Goal: Task Accomplishment & Management: Manage account settings

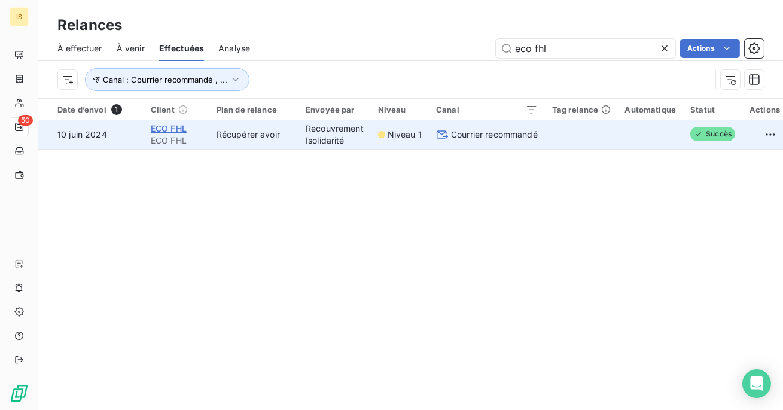
click at [170, 130] on span "ECO FHL" at bounding box center [169, 128] width 36 height 10
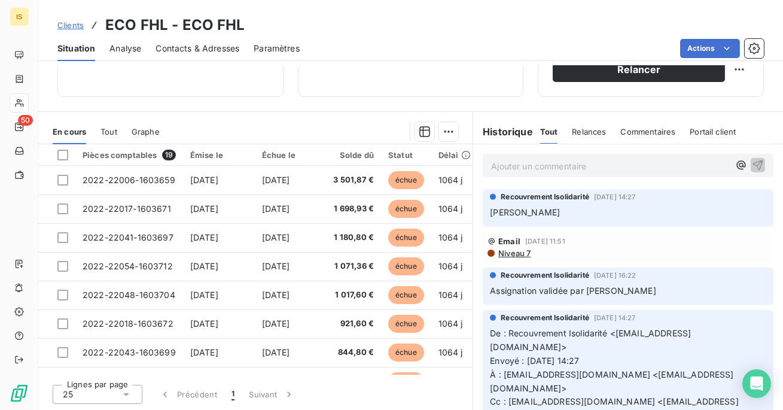
scroll to position [1215, 0]
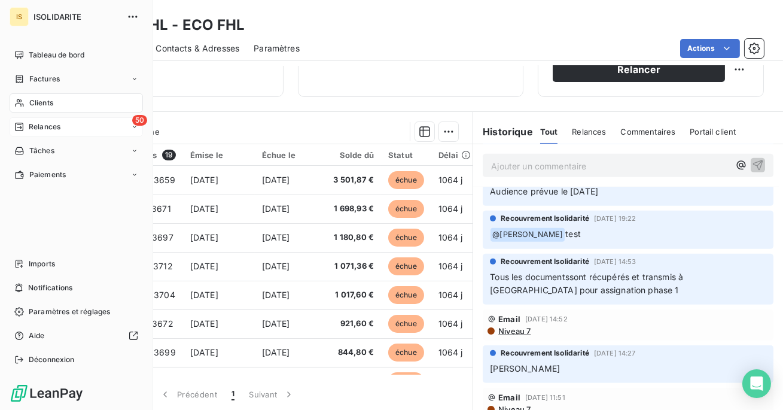
click at [25, 128] on div "Relances" at bounding box center [37, 126] width 46 height 11
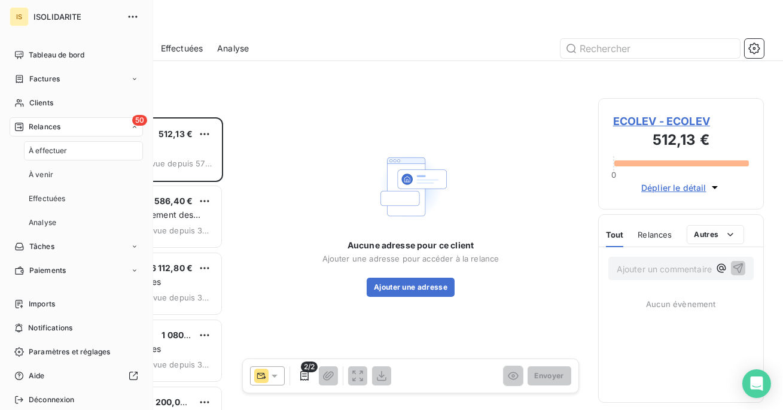
scroll to position [292, 166]
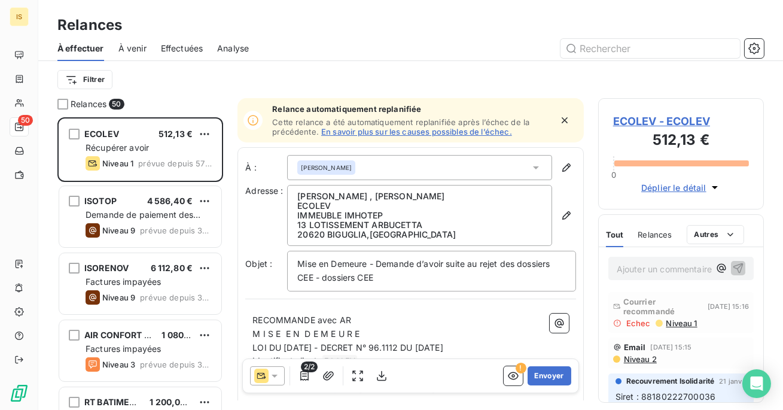
click at [183, 47] on span "Effectuées" at bounding box center [182, 48] width 42 height 12
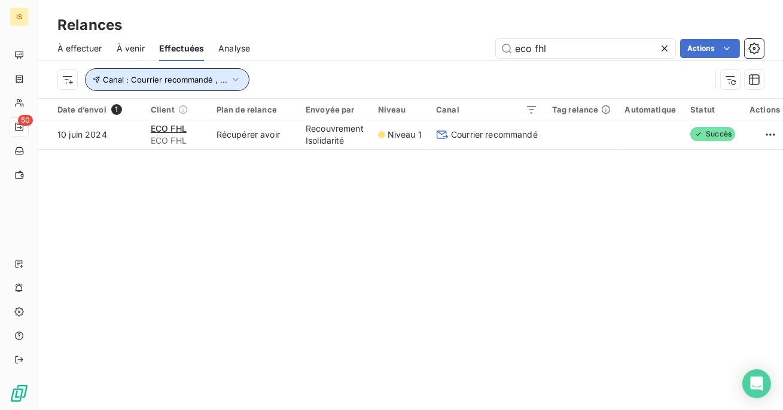
click at [220, 71] on button "Canal : Courrier recommandé , ..." at bounding box center [167, 79] width 164 height 23
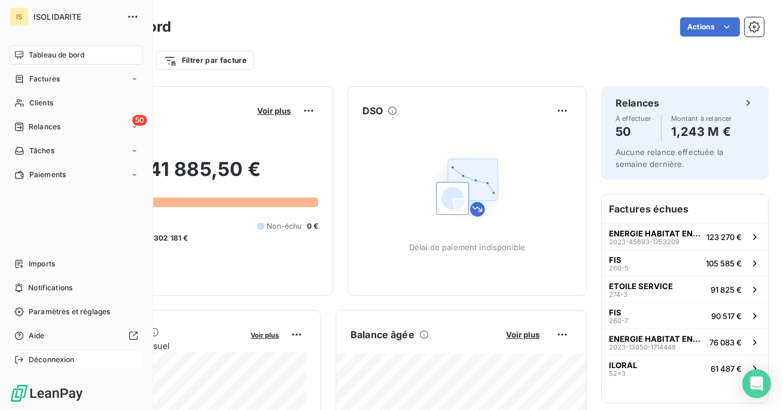
click at [21, 363] on icon at bounding box center [19, 360] width 10 height 10
